Goal: Task Accomplishment & Management: Use online tool/utility

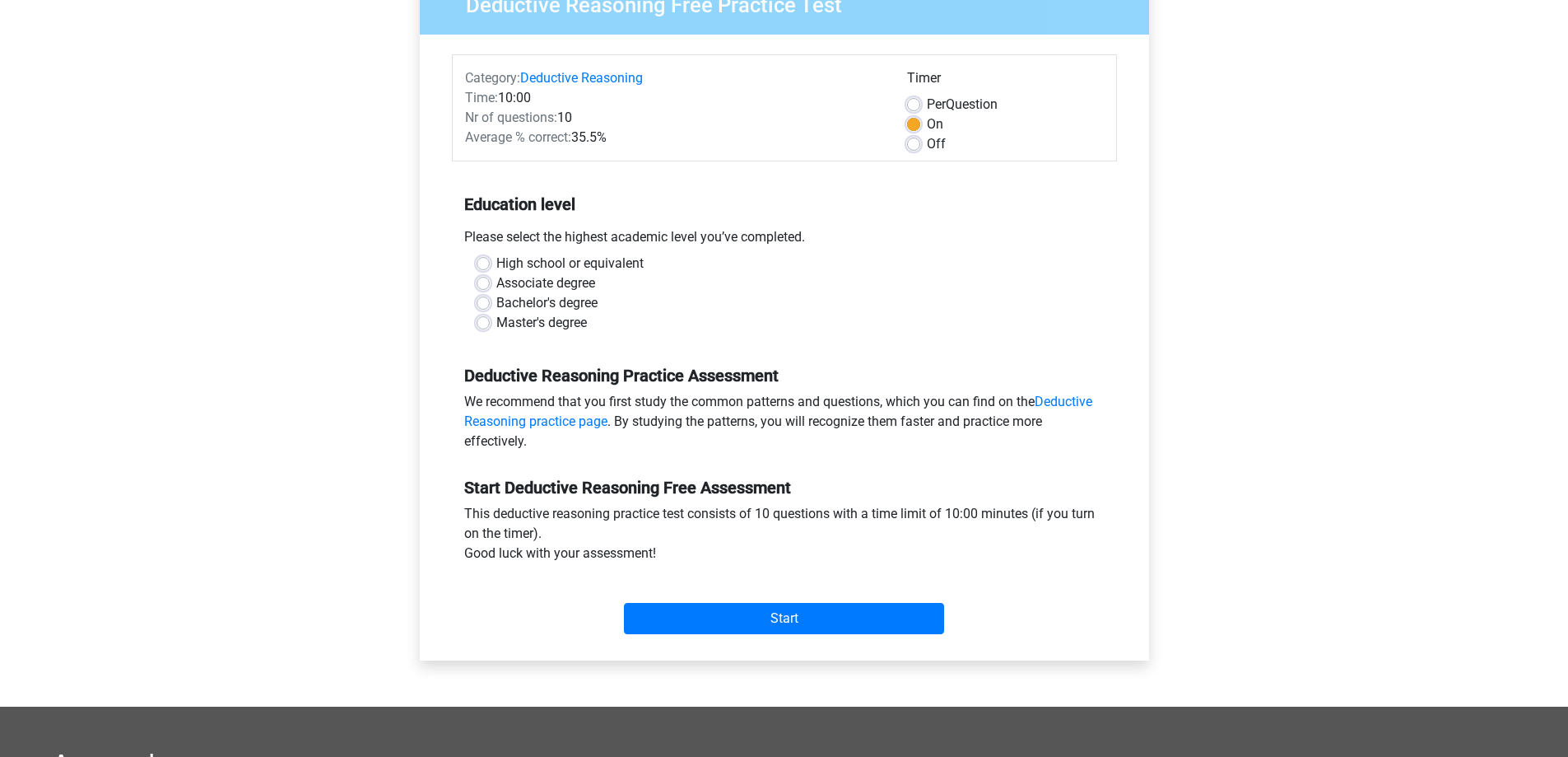
scroll to position [247, 0]
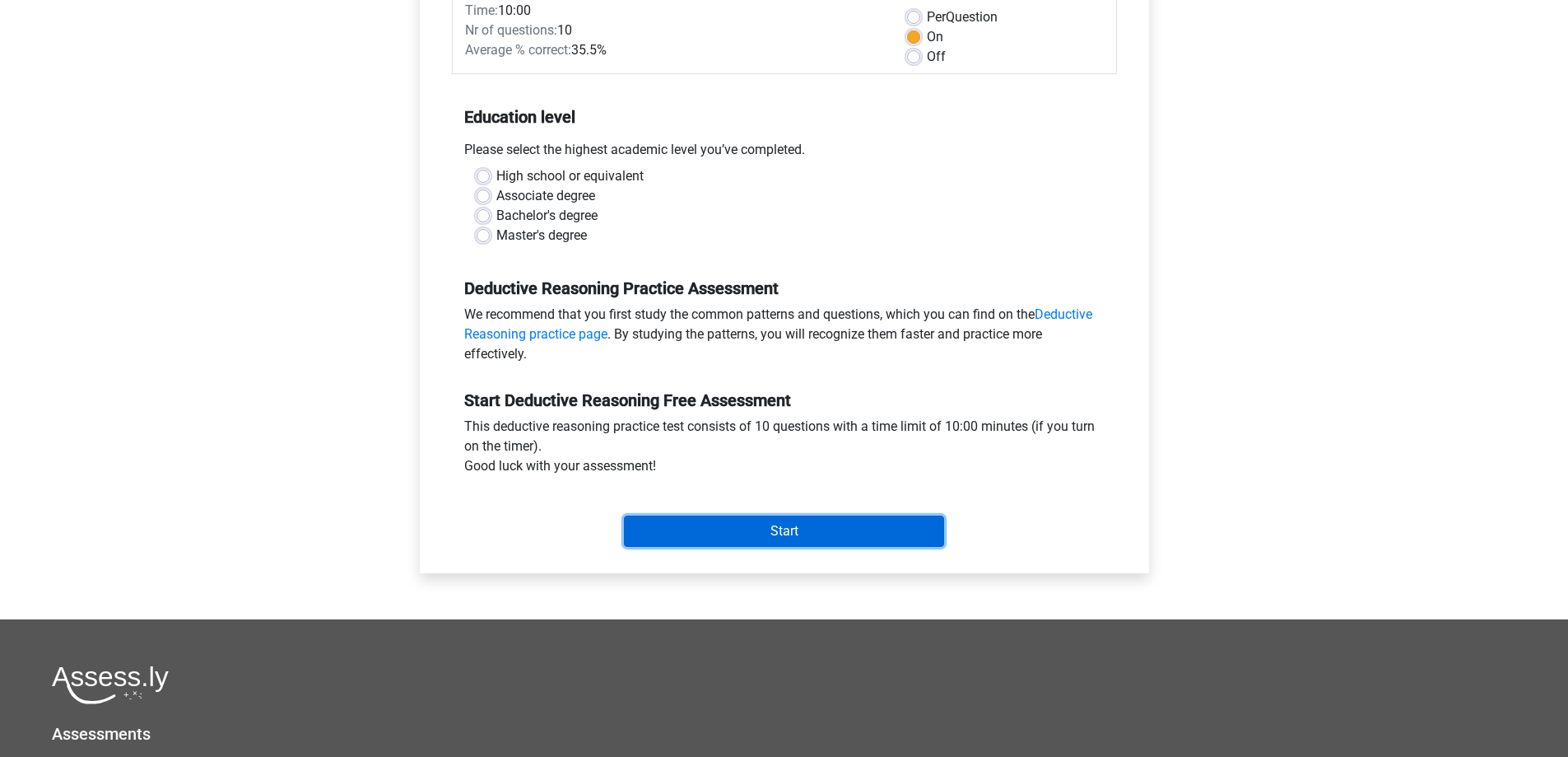
click at [827, 528] on input "Start" at bounding box center [784, 531] width 320 height 31
drag, startPoint x: 285, startPoint y: 237, endPoint x: 296, endPoint y: 235, distance: 11.2
click at [288, 237] on div "Register Nederlands English" at bounding box center [784, 404] width 1568 height 1301
click at [497, 214] on label "Bachelor's degree" at bounding box center [547, 216] width 101 height 20
click at [482, 214] on input "Bachelor's degree" at bounding box center [483, 214] width 13 height 16
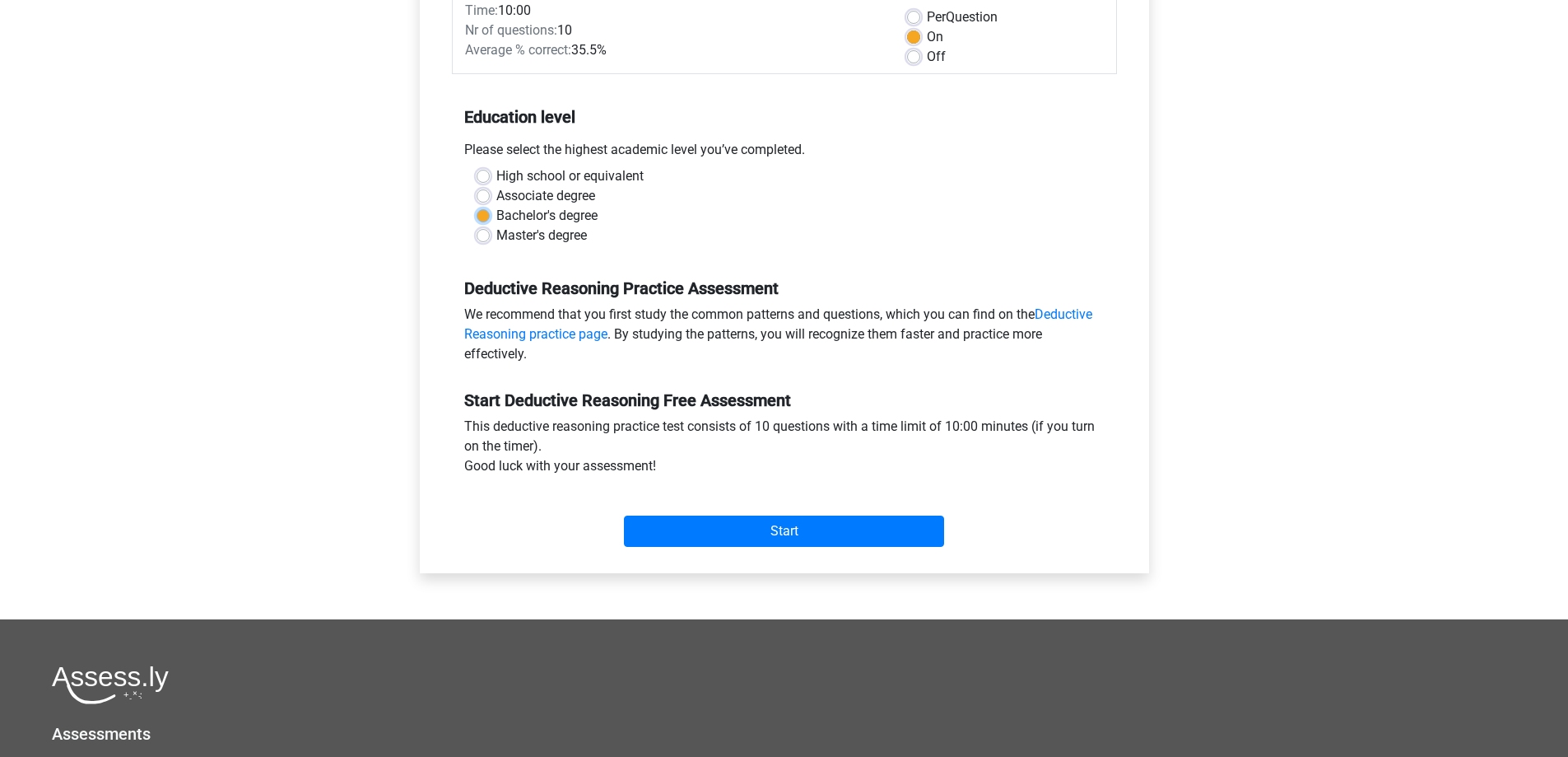
radio input "true"
click at [758, 539] on input "Start" at bounding box center [784, 531] width 320 height 31
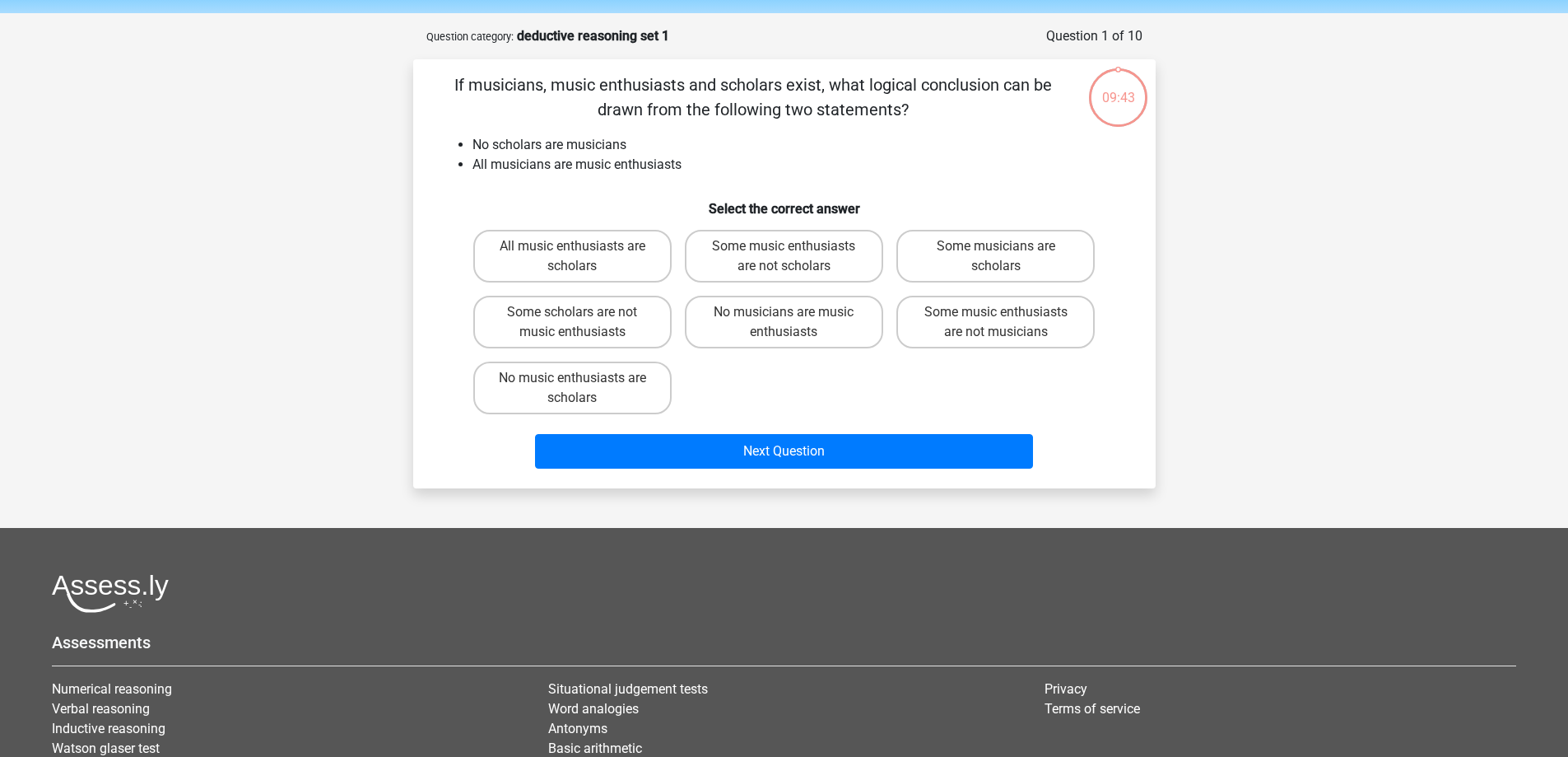
scroll to position [15, 0]
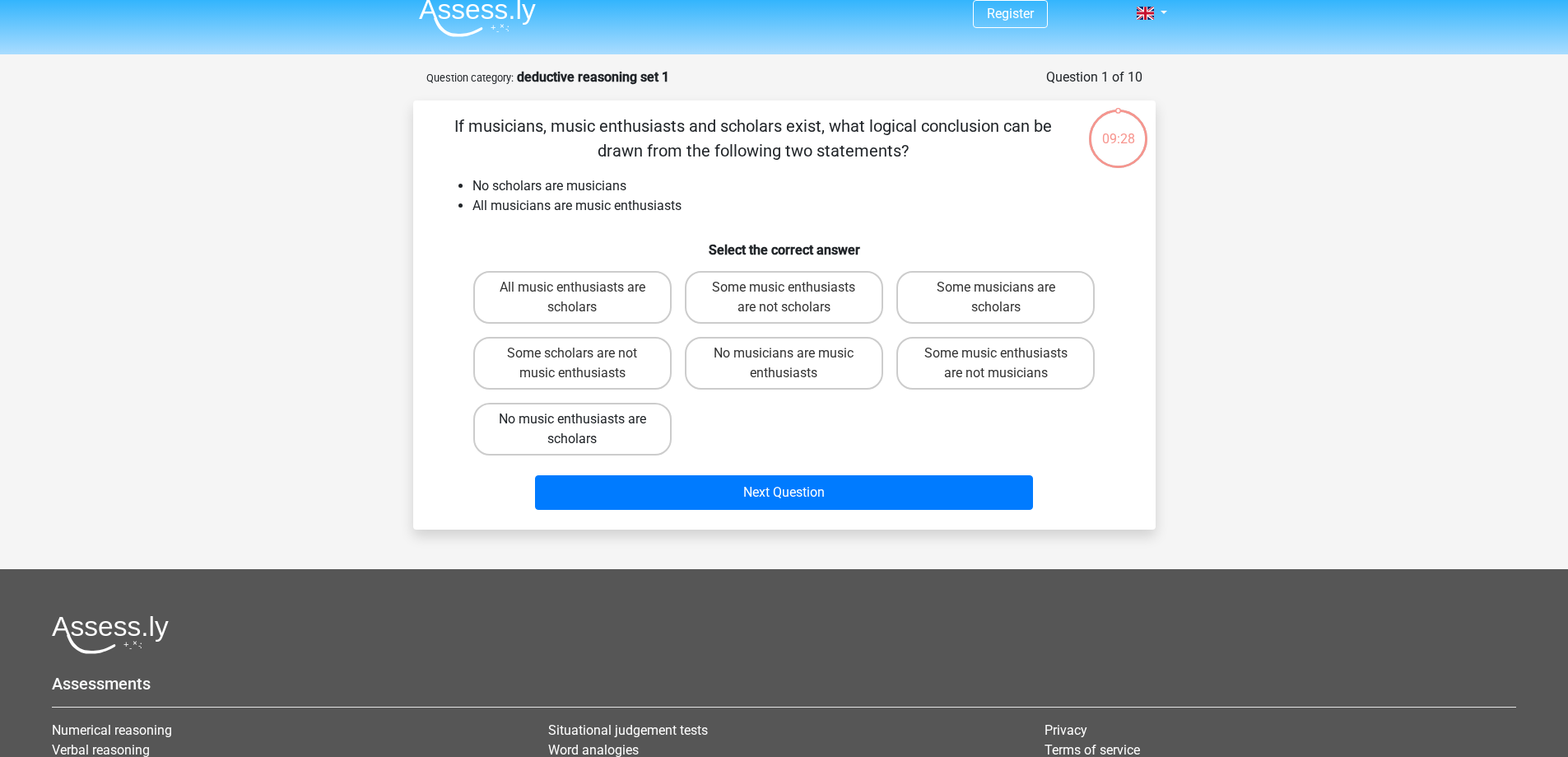
click at [629, 419] on label "No music enthusiasts are scholars" at bounding box center [572, 429] width 198 height 53
click at [583, 419] on input "No music enthusiasts are scholars" at bounding box center [577, 424] width 11 height 11
radio input "true"
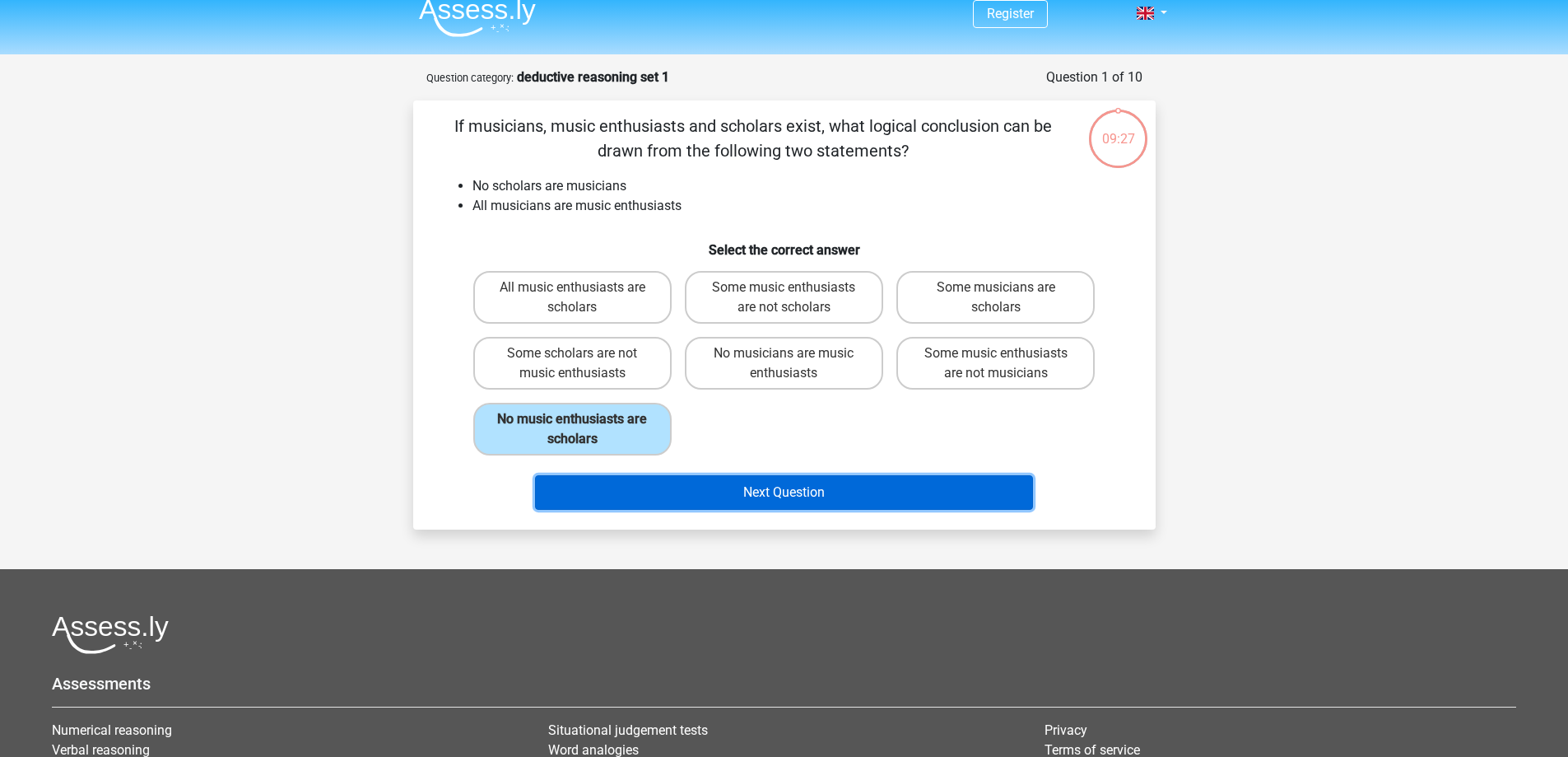
click at [776, 493] on button "Next Question" at bounding box center [784, 492] width 498 height 35
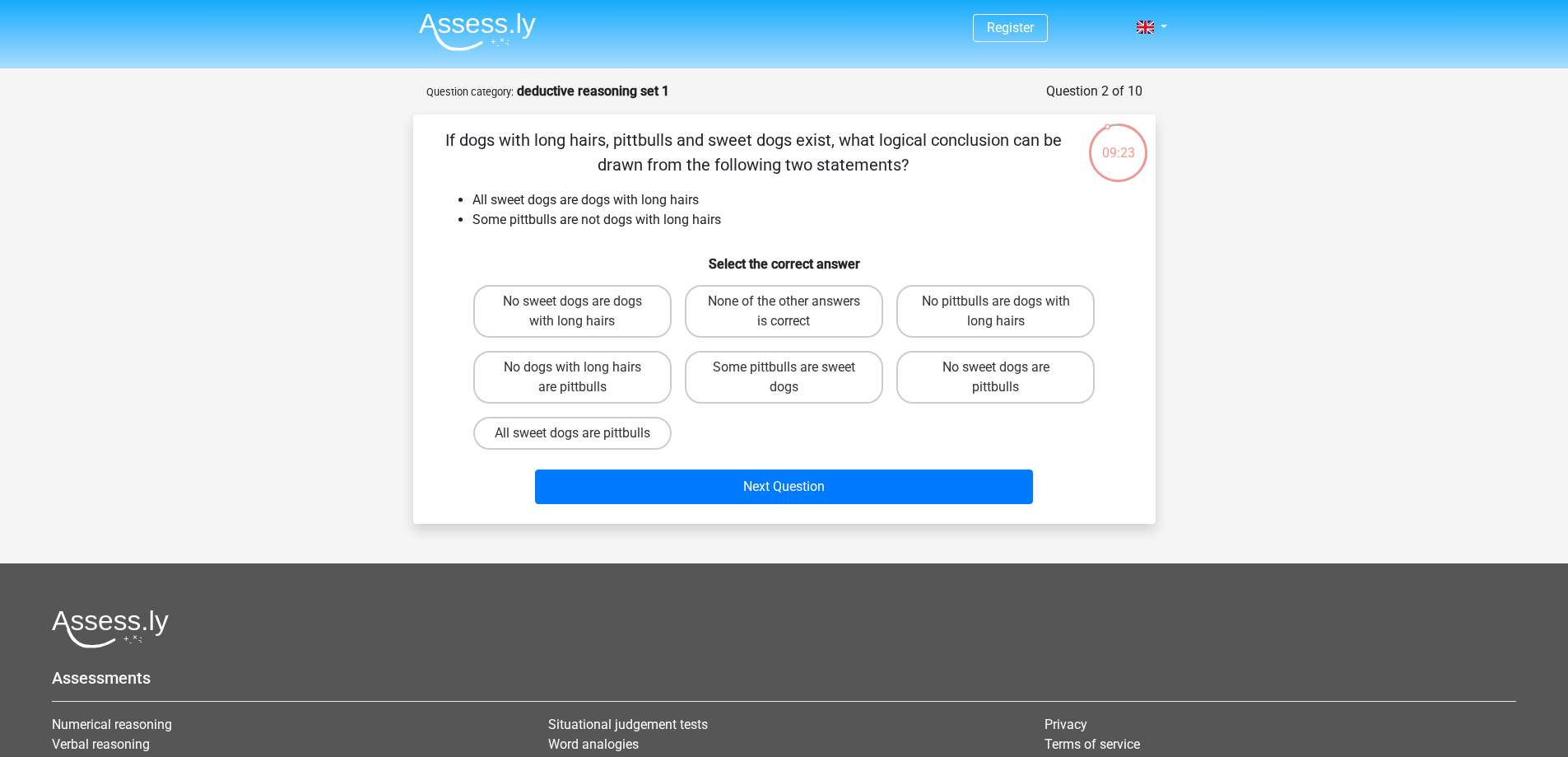
scroll to position [0, 0]
